Goal: Check status

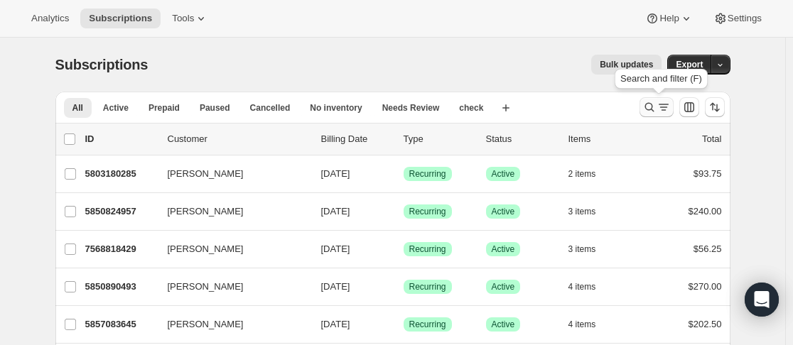
click at [653, 106] on icon "Search and filter results" at bounding box center [649, 107] width 14 height 14
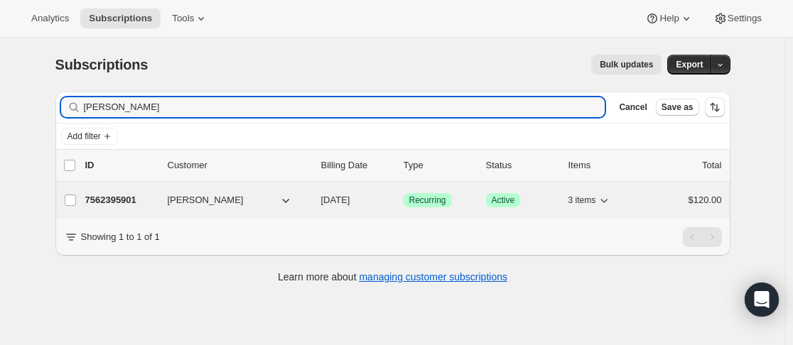
type input "[PERSON_NAME]"
click at [161, 202] on div "7562395901 Sun Tan [DATE] Success Recurring Success Active 3 items $120.00" at bounding box center [403, 200] width 637 height 20
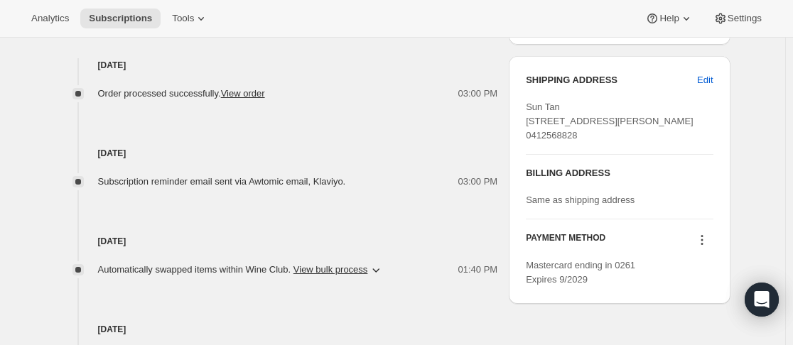
scroll to position [628, 0]
